Goal: Information Seeking & Learning: Find specific fact

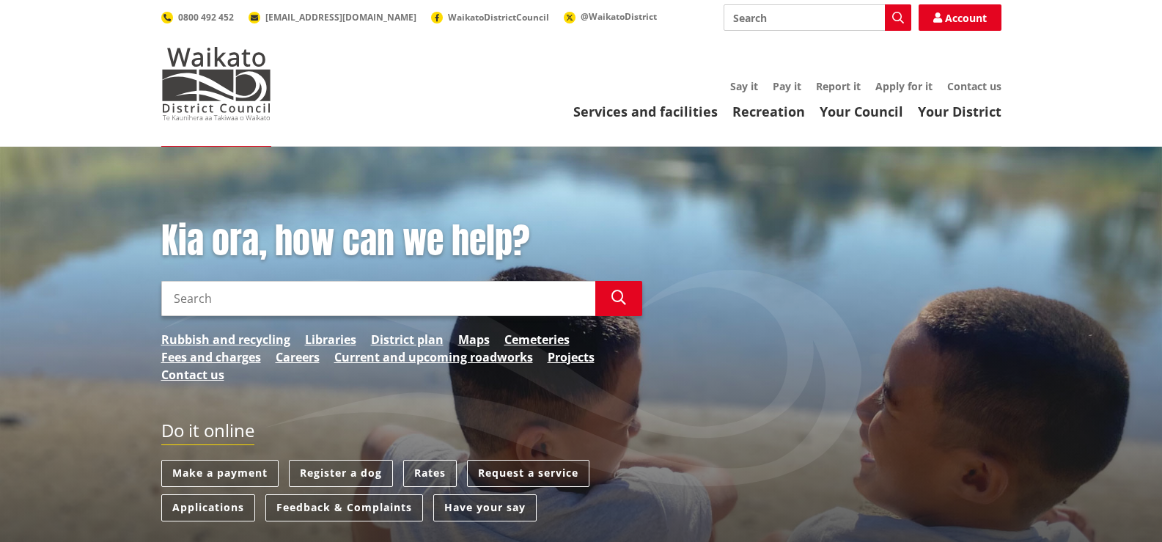
click at [179, 297] on input "Search" at bounding box center [378, 298] width 434 height 35
type input "Alan Parkes"
click at [622, 303] on icon "button" at bounding box center [619, 297] width 15 height 15
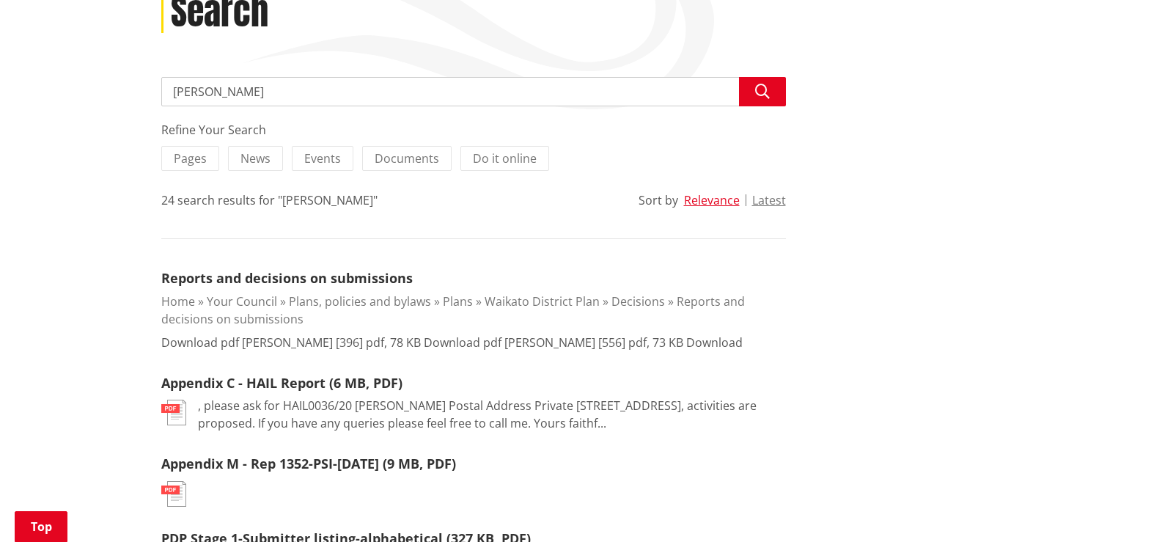
scroll to position [220, 0]
click at [318, 381] on link "Appendix C - HAIL Report (6 MB, PDF)" at bounding box center [281, 382] width 241 height 18
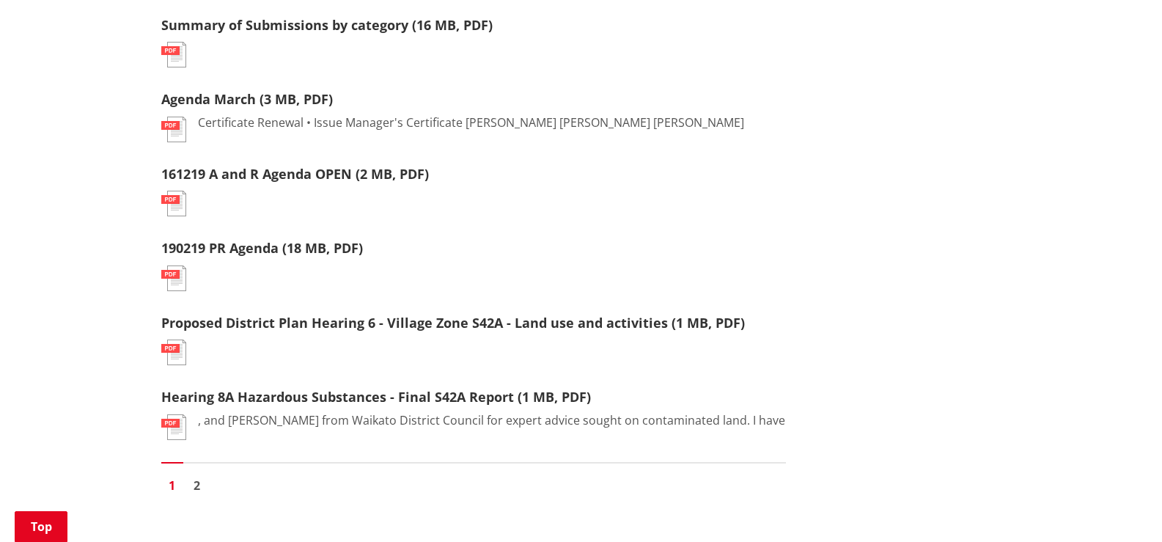
scroll to position [1613, 0]
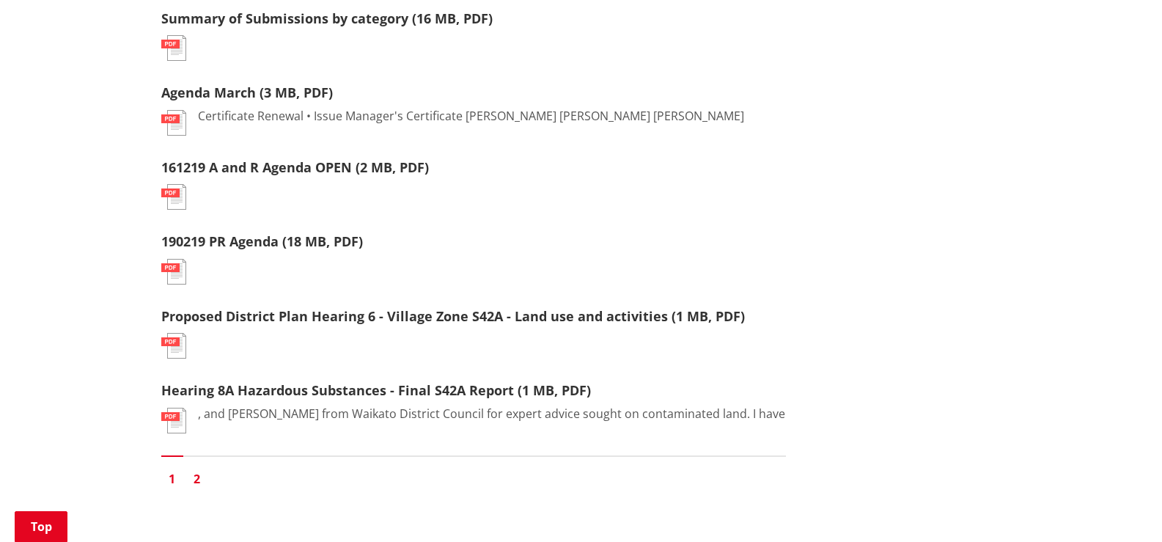
click at [192, 468] on link "2" at bounding box center [197, 479] width 22 height 22
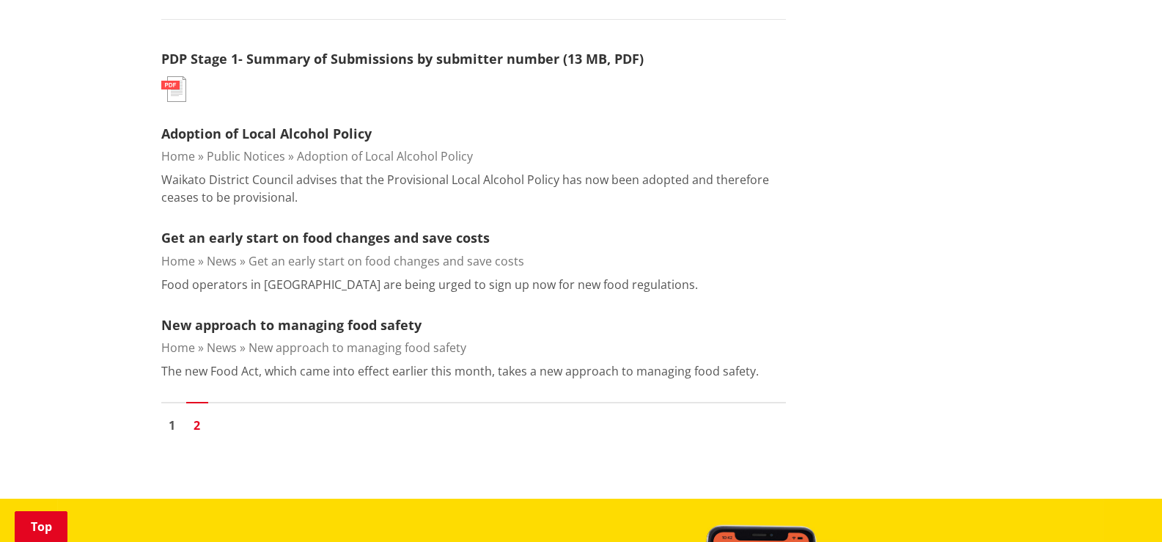
scroll to position [733, 0]
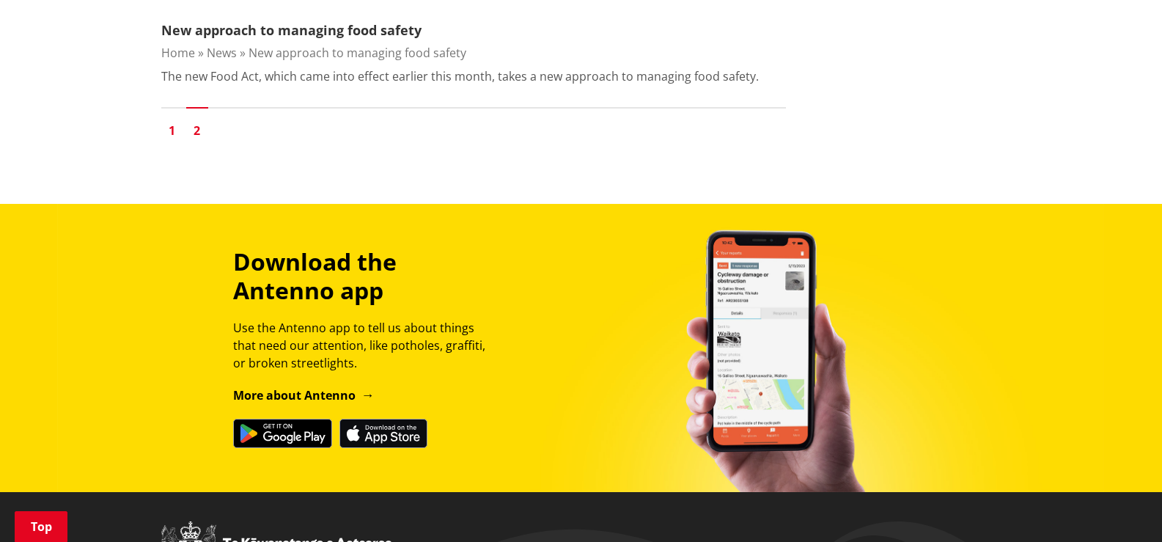
click at [174, 131] on link "1" at bounding box center [172, 131] width 22 height 22
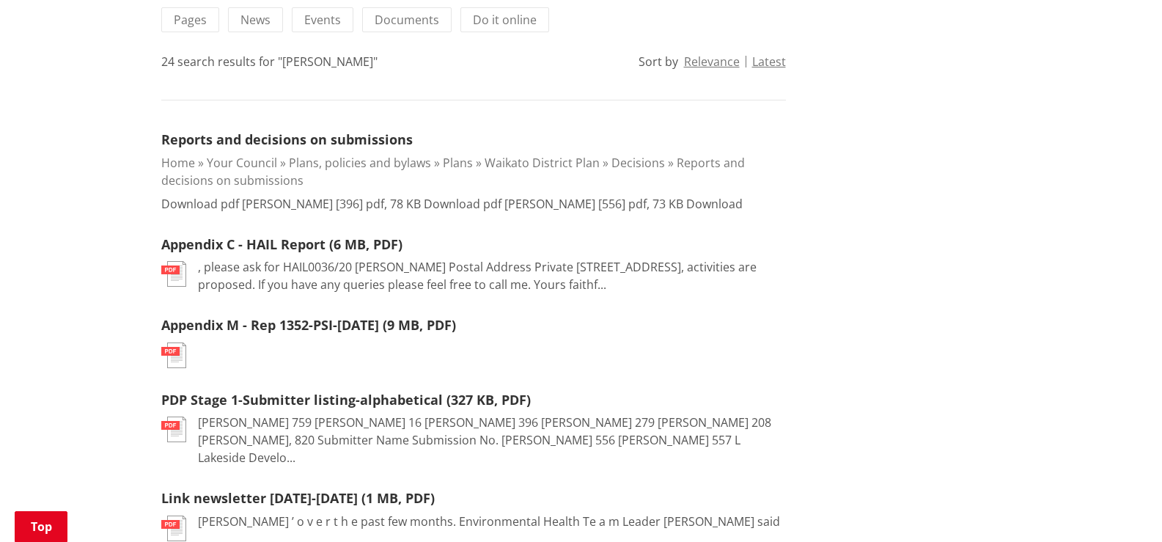
scroll to position [367, 0]
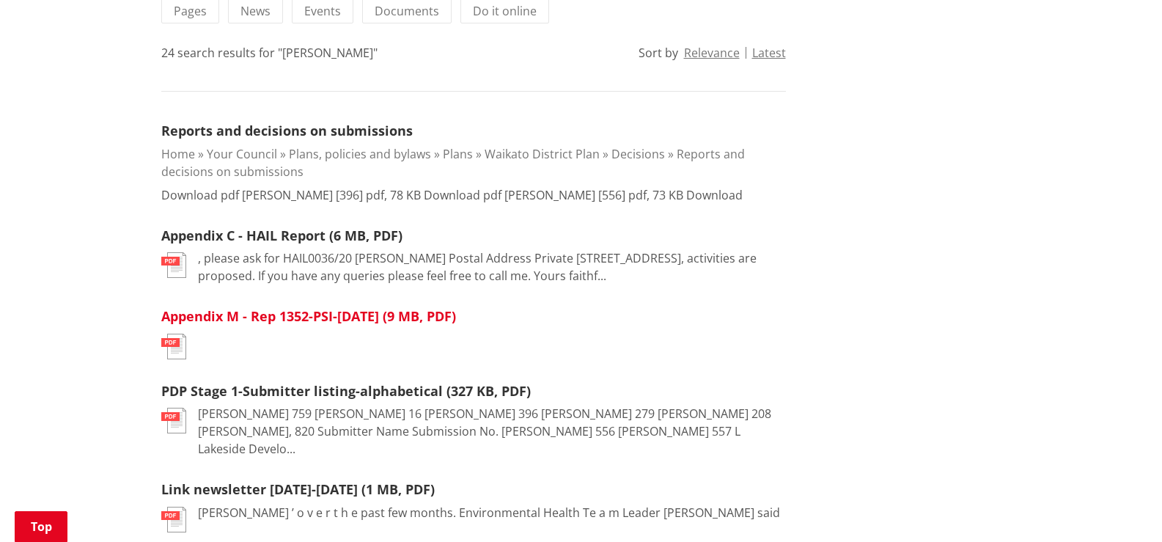
click at [392, 318] on link "Appendix M - Rep 1352-PSI-[DATE] (9 MB, PDF)" at bounding box center [308, 316] width 295 height 18
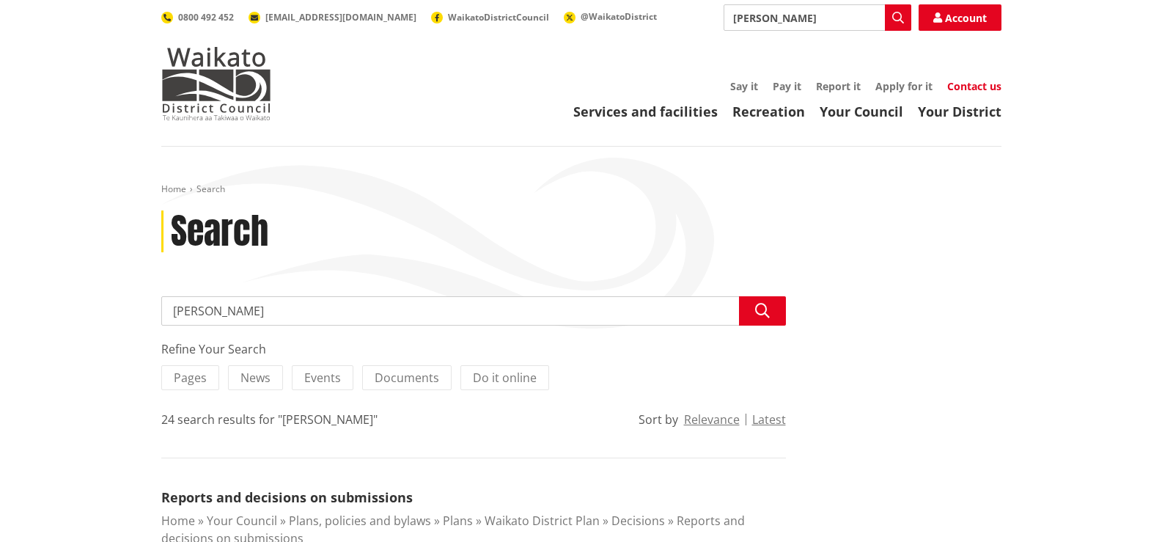
click at [962, 87] on link "Contact us" at bounding box center [974, 86] width 54 height 14
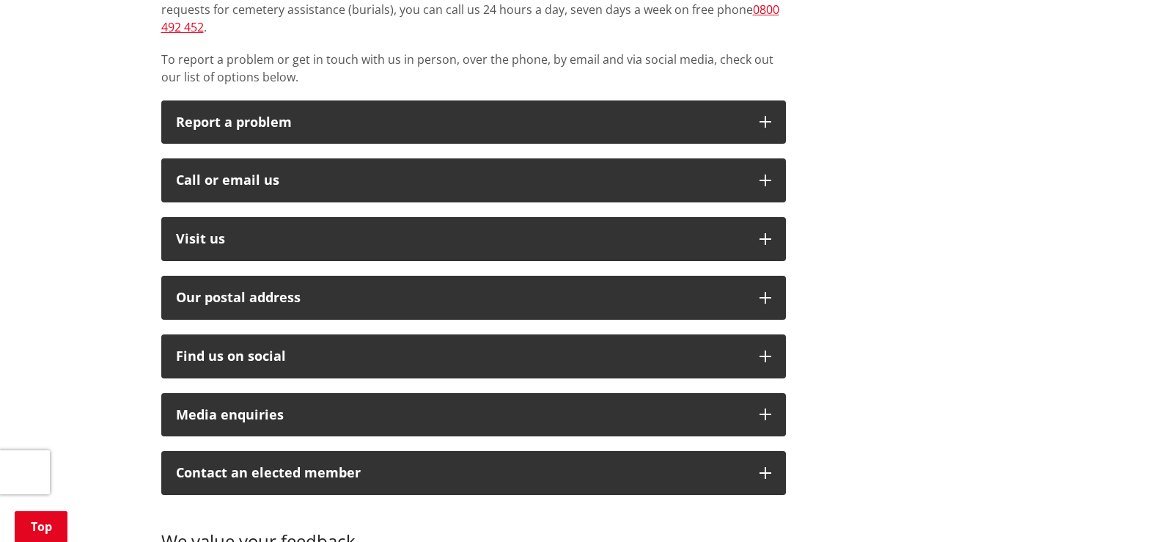
scroll to position [367, 0]
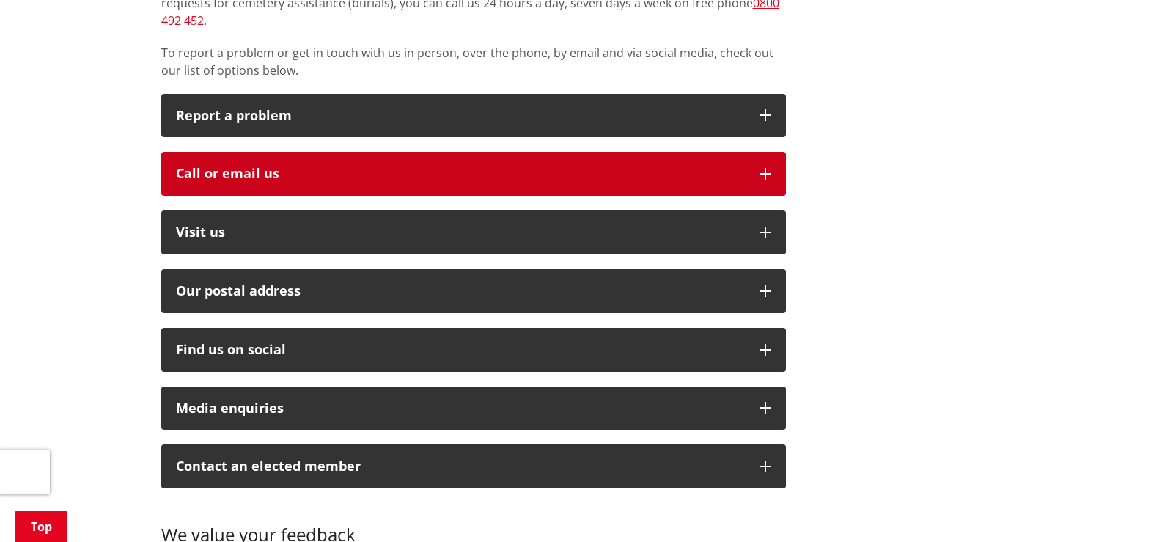
click at [763, 168] on icon "button" at bounding box center [766, 174] width 12 height 12
